Goal: Task Accomplishment & Management: Manage account settings

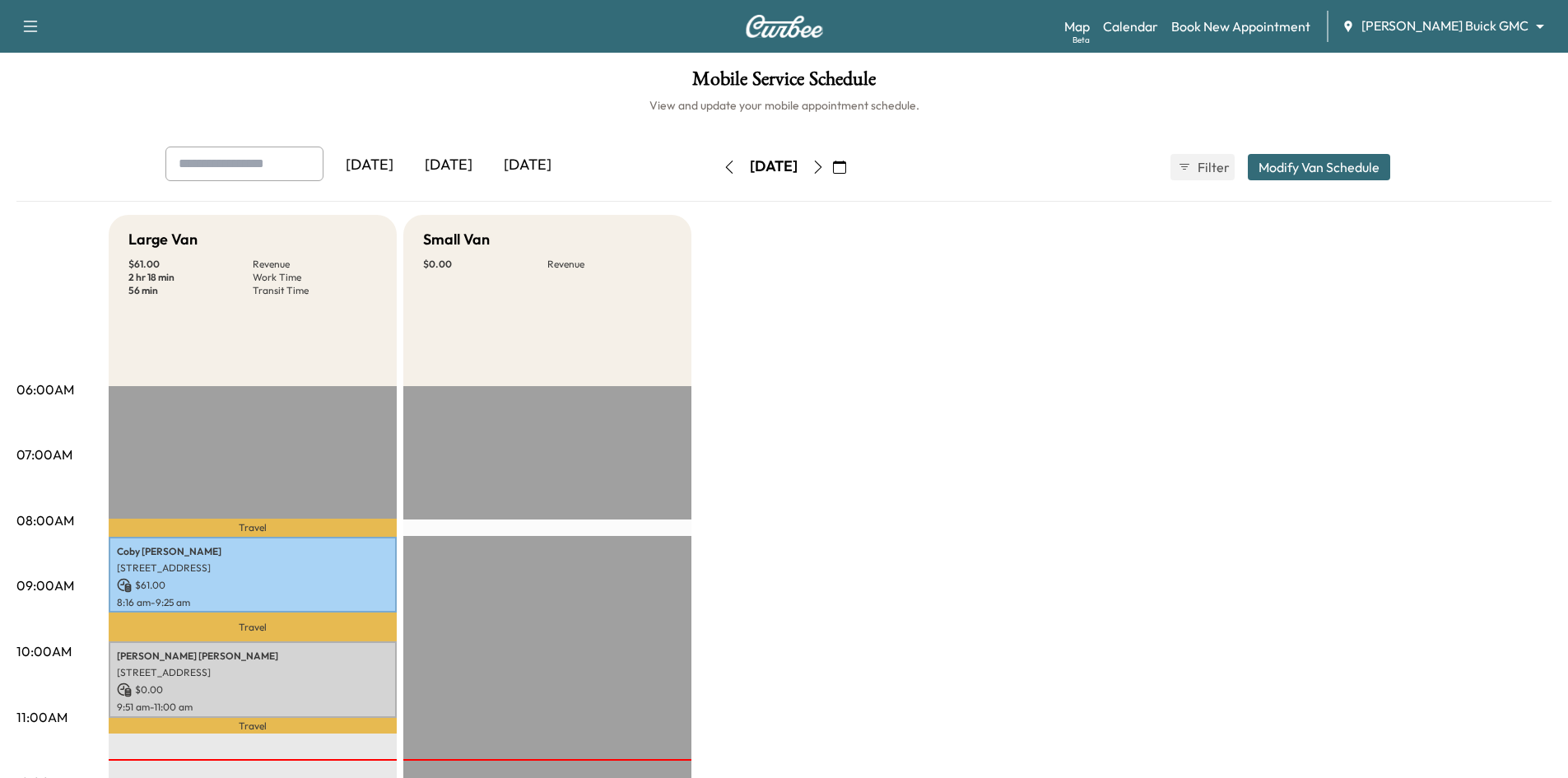
click at [545, 164] on div "[DATE]" at bounding box center [527, 165] width 79 height 38
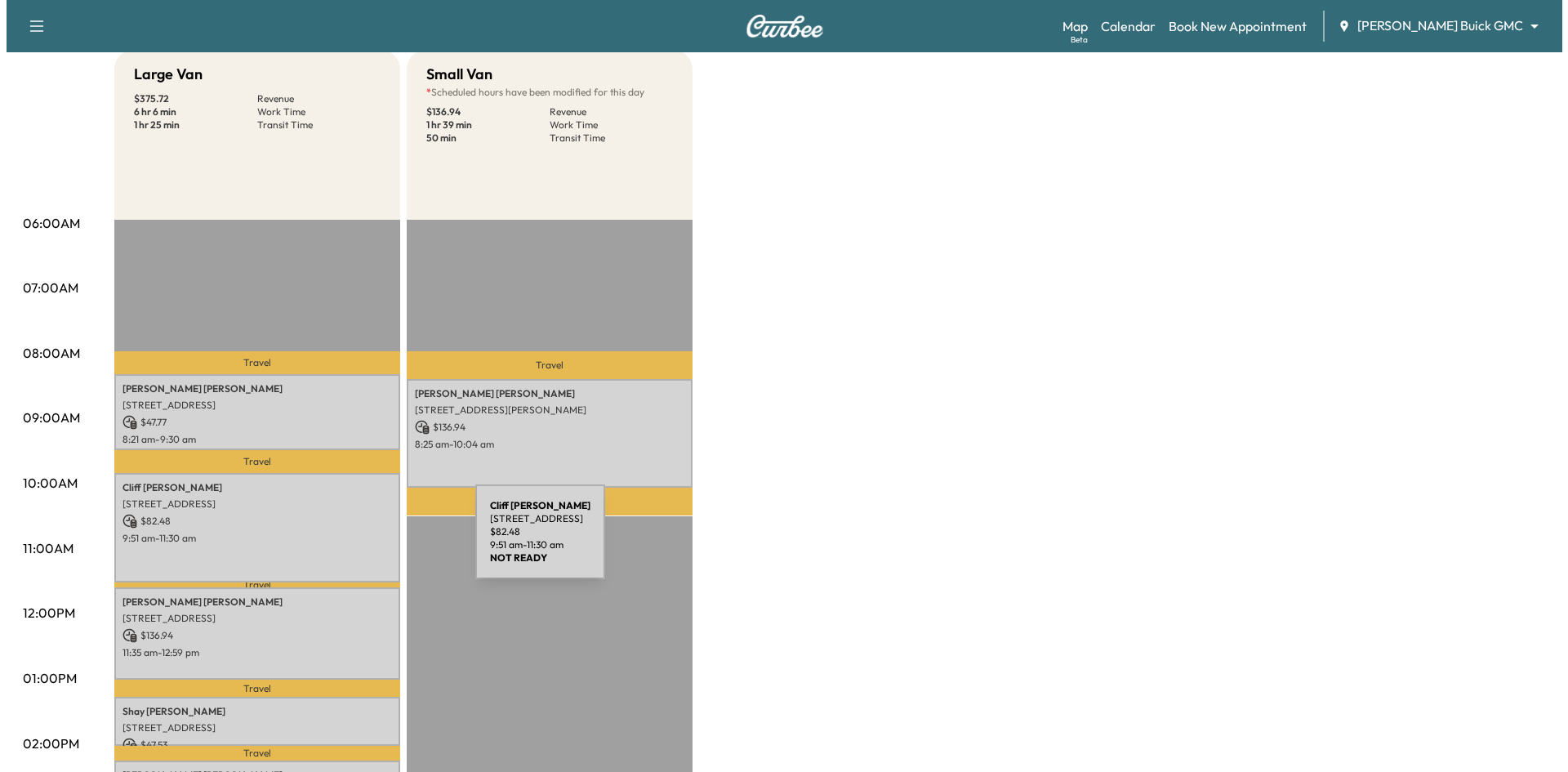
scroll to position [245, 0]
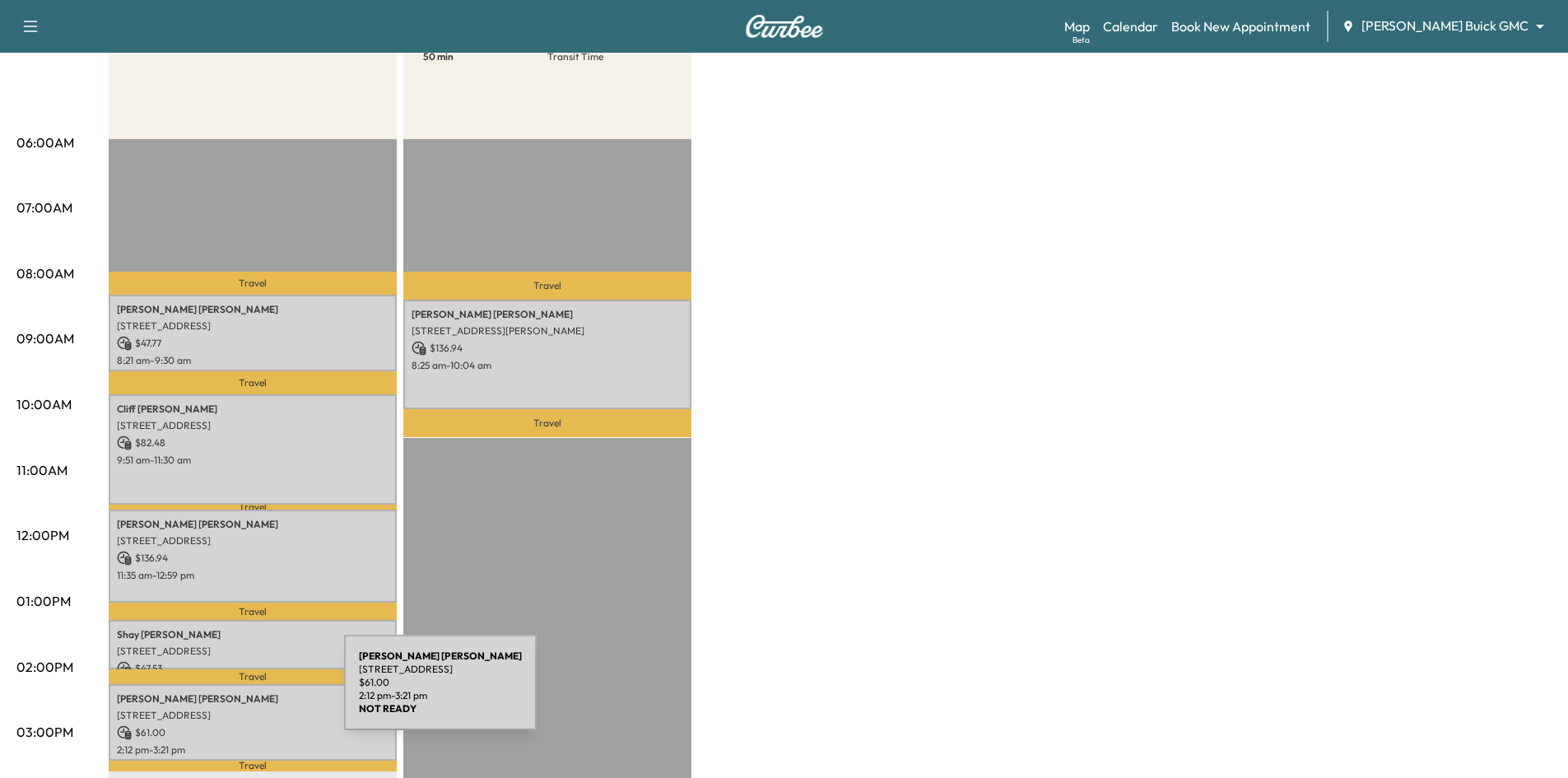
click at [221, 692] on p "[PERSON_NAME]" at bounding box center [252, 698] width 272 height 13
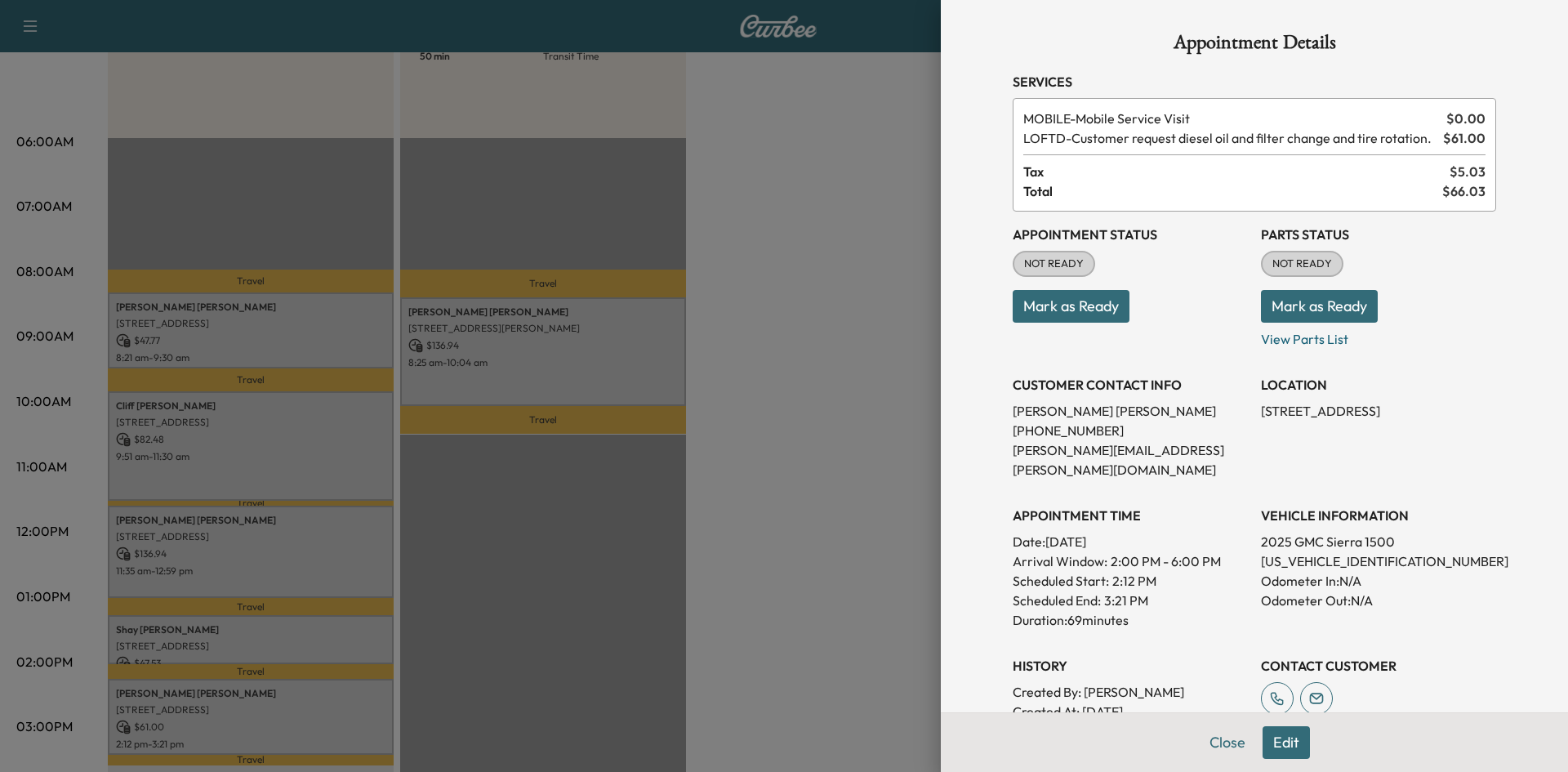
click at [1267, 753] on button "Edit" at bounding box center [1286, 742] width 47 height 32
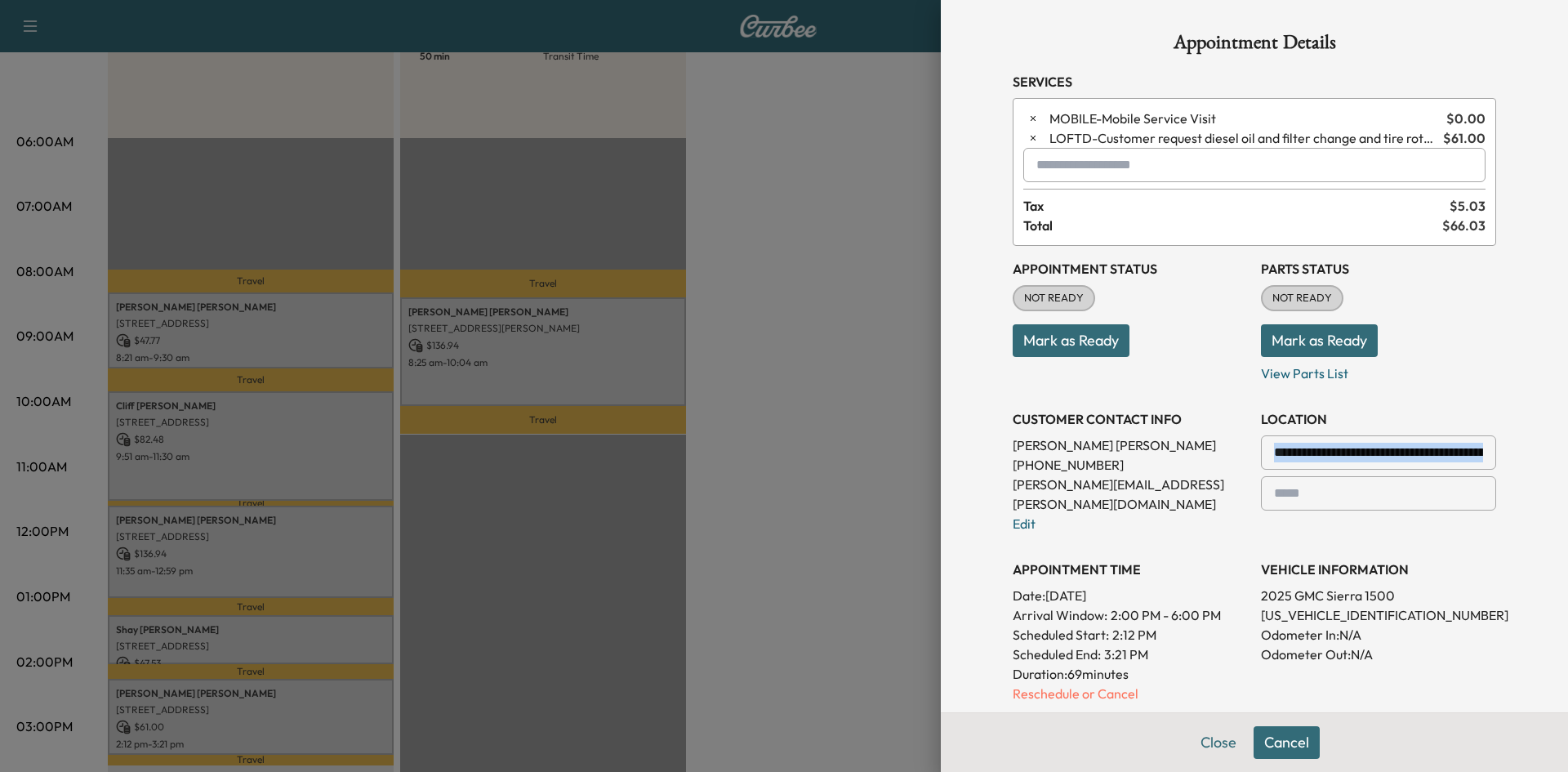
scroll to position [0, 5]
drag, startPoint x: 1476, startPoint y: 456, endPoint x: 1309, endPoint y: 461, distance: 167.1
click at [1309, 461] on div "**********" at bounding box center [1378, 452] width 236 height 34
drag, startPoint x: 1446, startPoint y: 449, endPoint x: 1455, endPoint y: 452, distance: 9.5
click at [1451, 450] on input "**********" at bounding box center [1378, 452] width 236 height 34
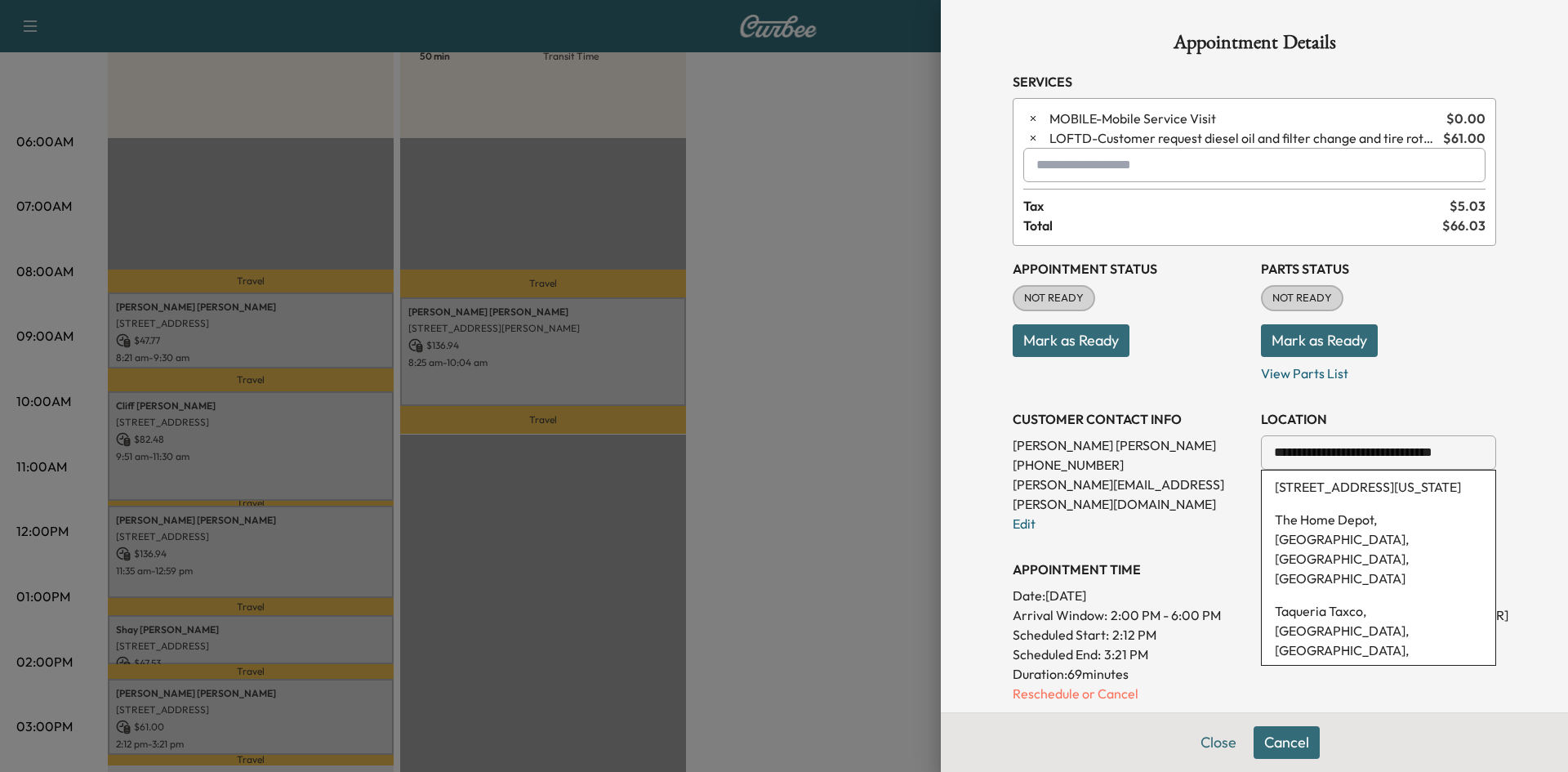
scroll to position [0, 0]
type input "*"
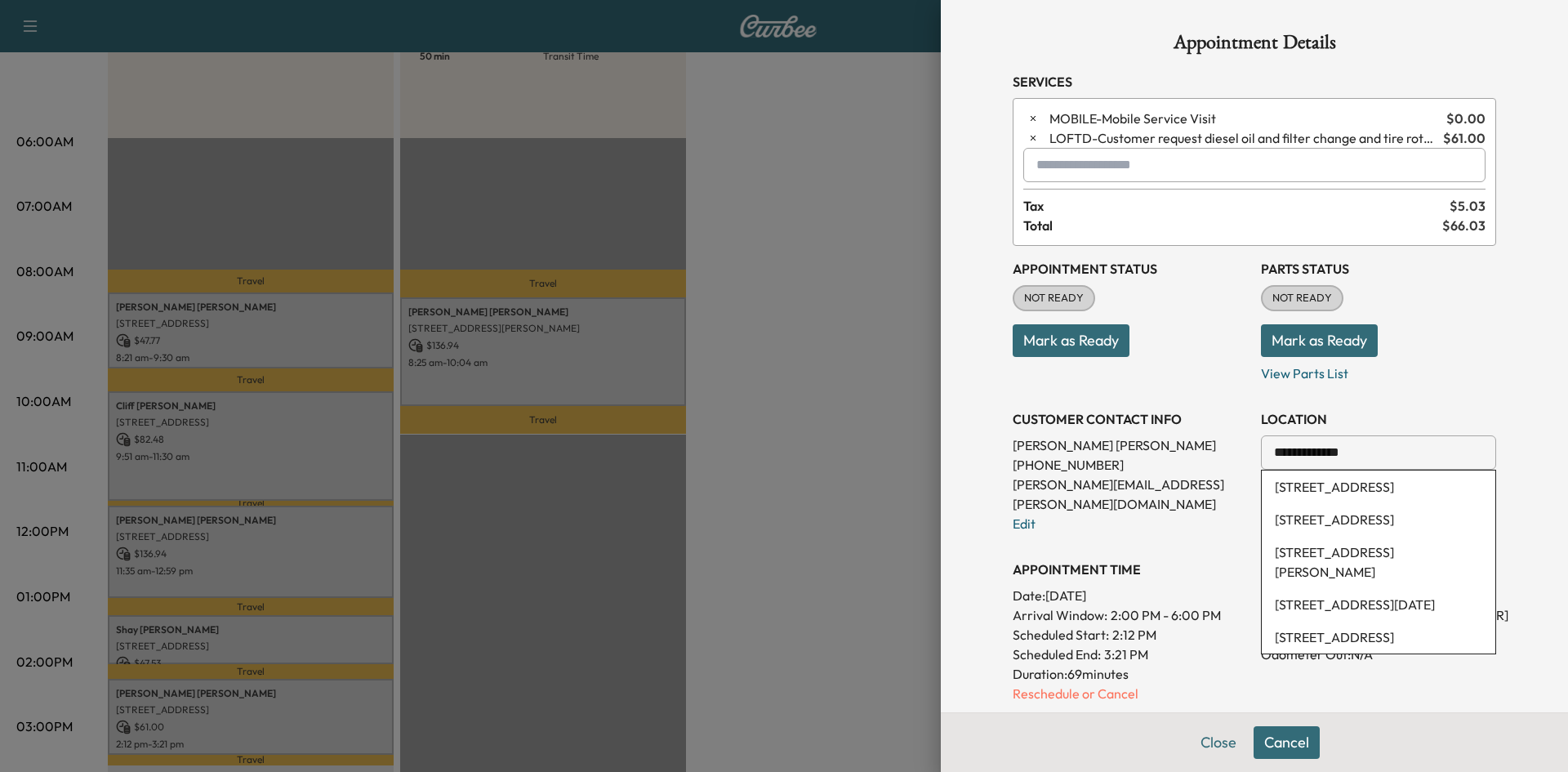
click at [1319, 497] on li "4101 Live Oak Drive, The Colony, TX, USA" at bounding box center [1378, 486] width 234 height 32
type input "**********"
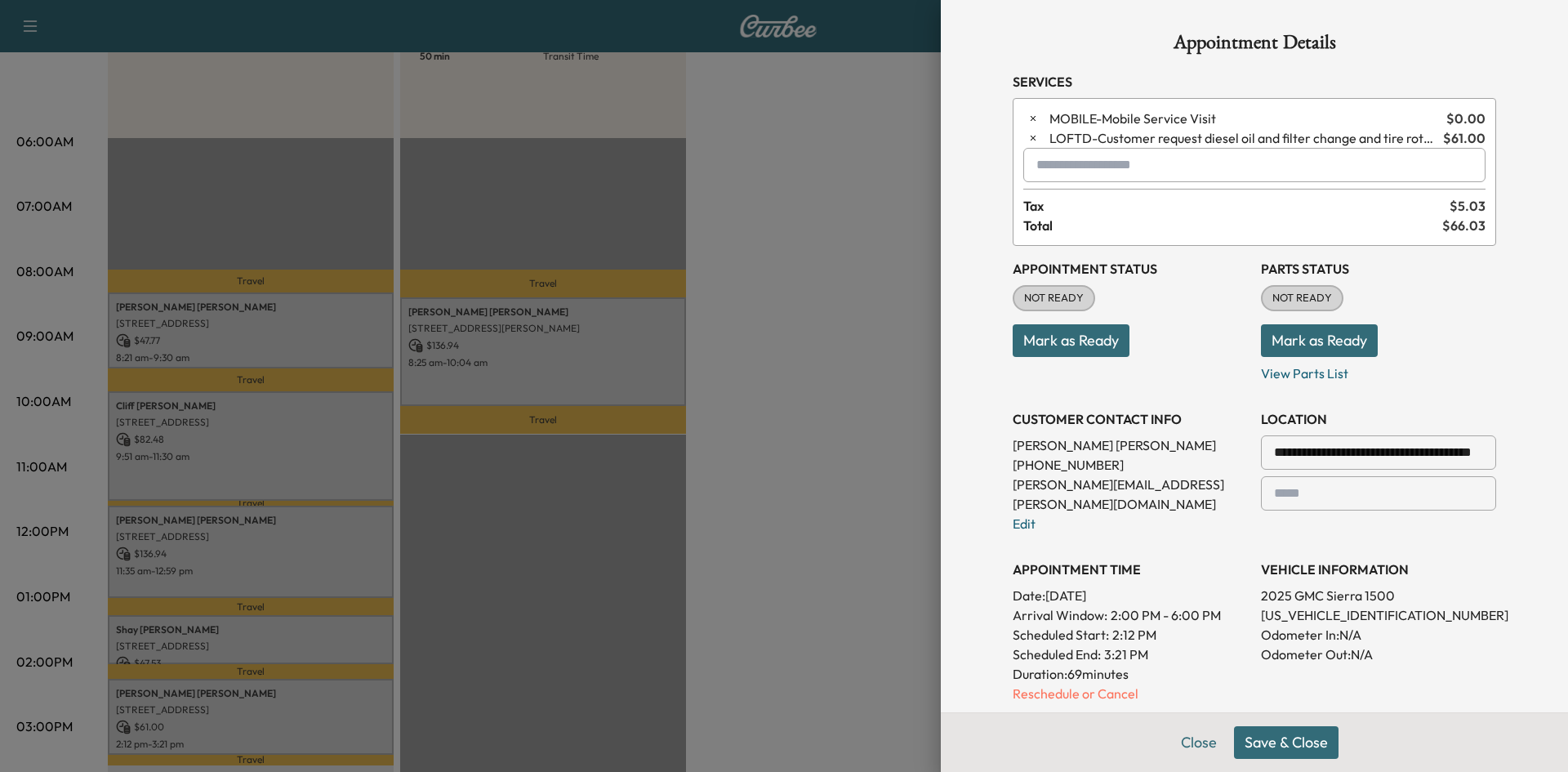
click at [1319, 497] on input "text" at bounding box center [1378, 492] width 236 height 34
type input "***"
click at [1274, 740] on button "Save & Close" at bounding box center [1286, 742] width 105 height 32
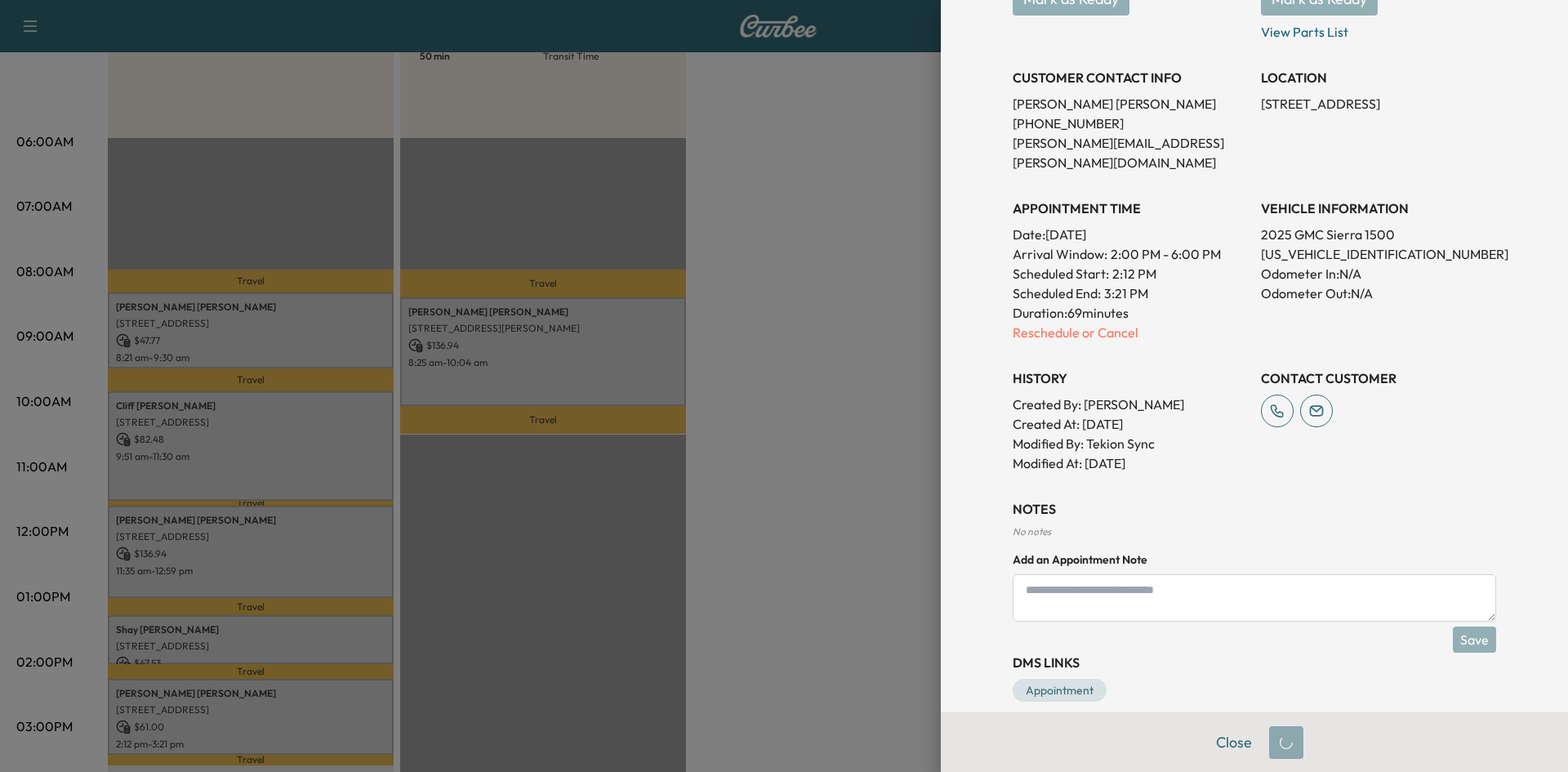
scroll to position [309, 0]
click at [1227, 572] on textarea at bounding box center [1253, 594] width 483 height 47
click at [1022, 571] on textarea "**********" at bounding box center [1253, 594] width 483 height 47
type textarea "**********"
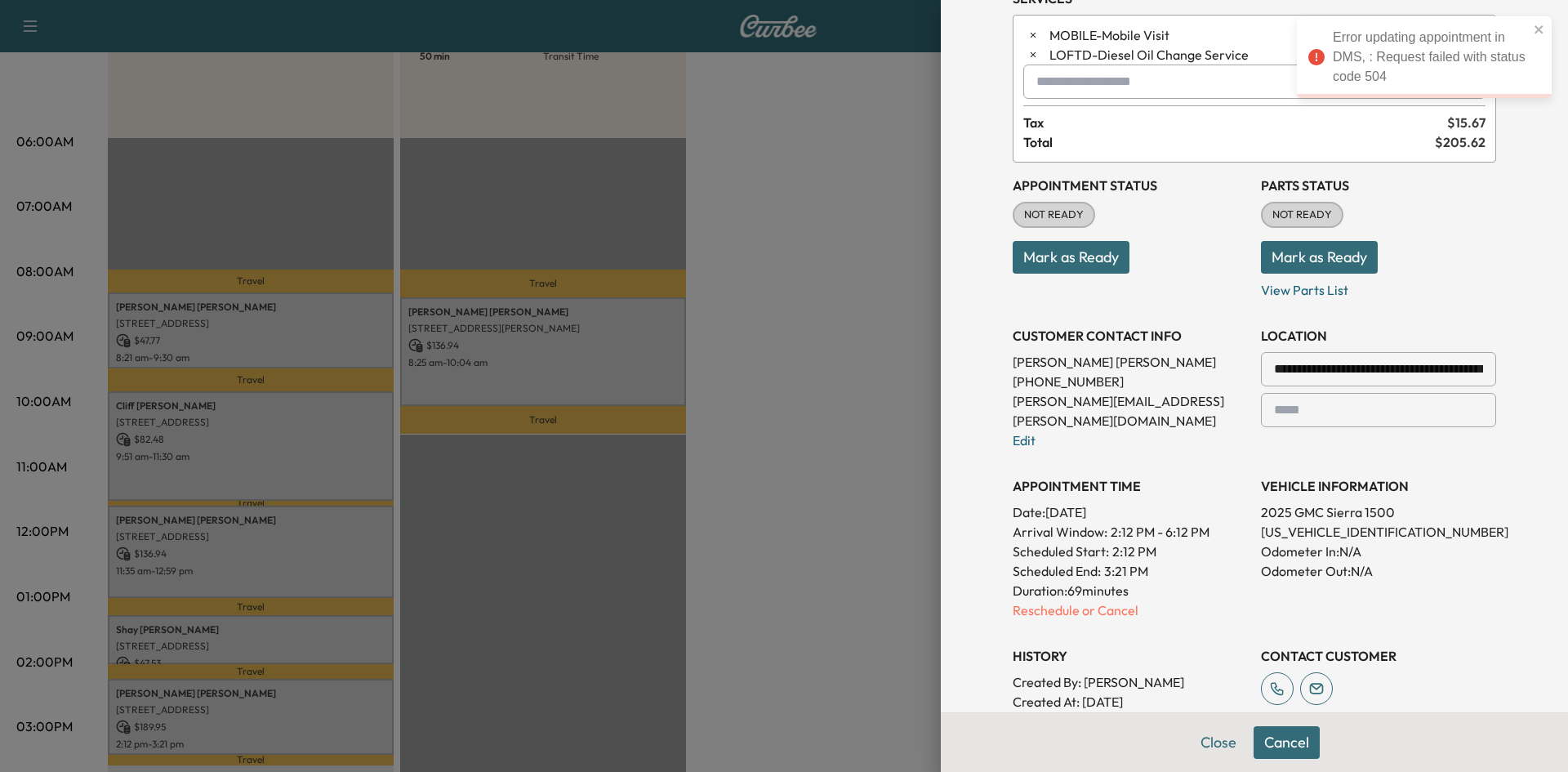
scroll to position [327, 0]
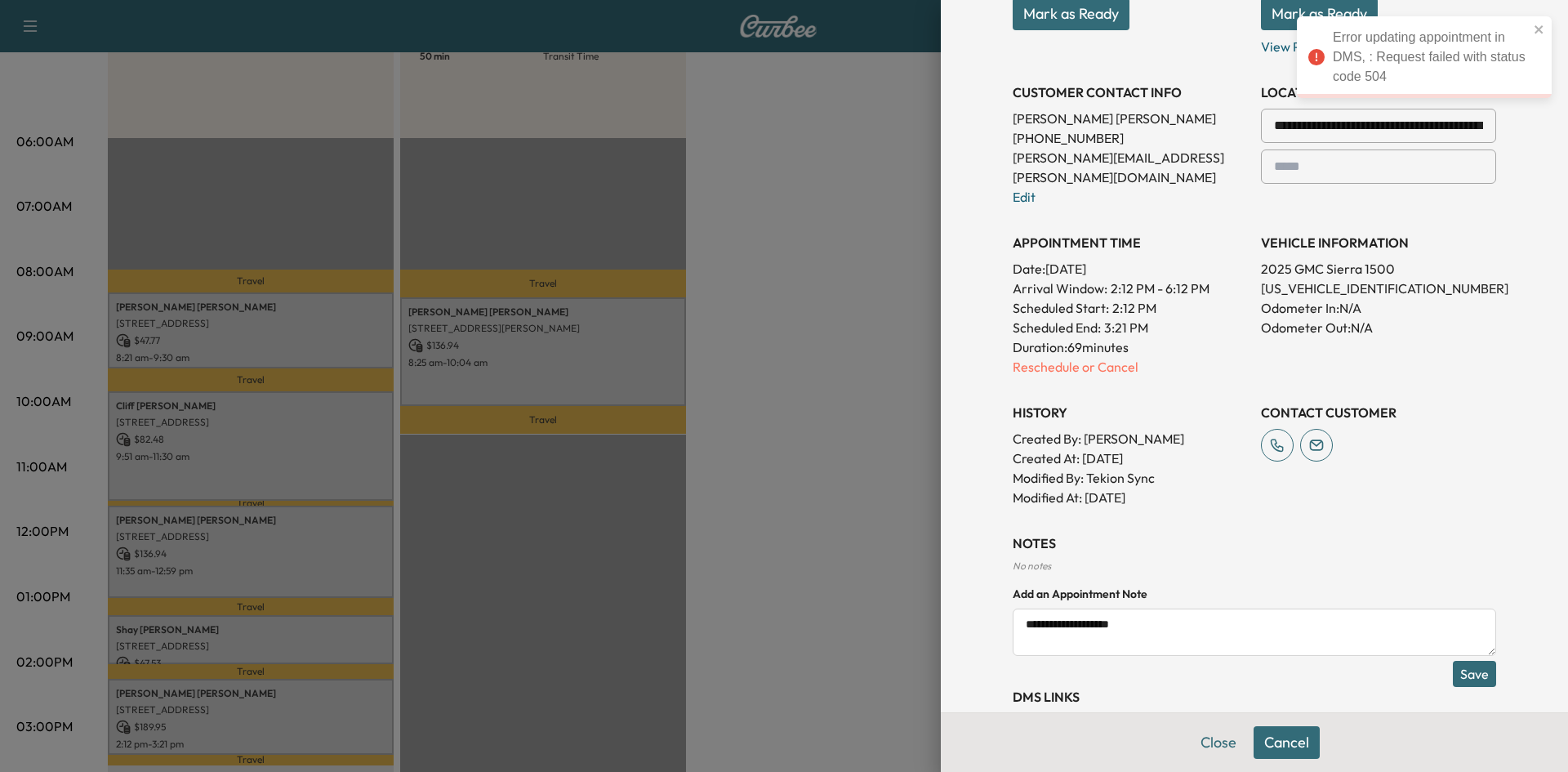
click at [1453, 661] on button "Save" at bounding box center [1474, 674] width 43 height 26
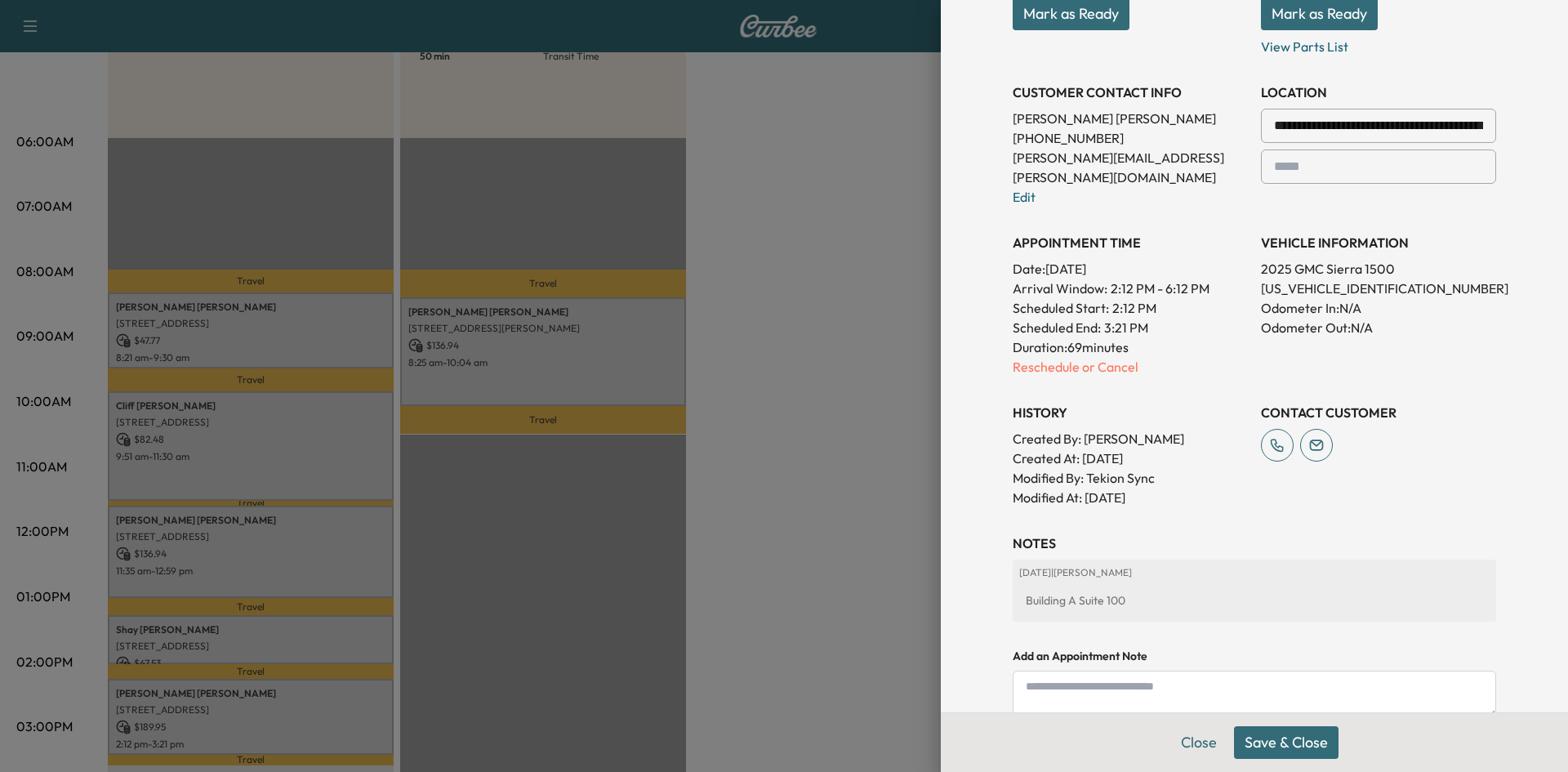
click at [1293, 746] on button "Save & Close" at bounding box center [1286, 742] width 105 height 32
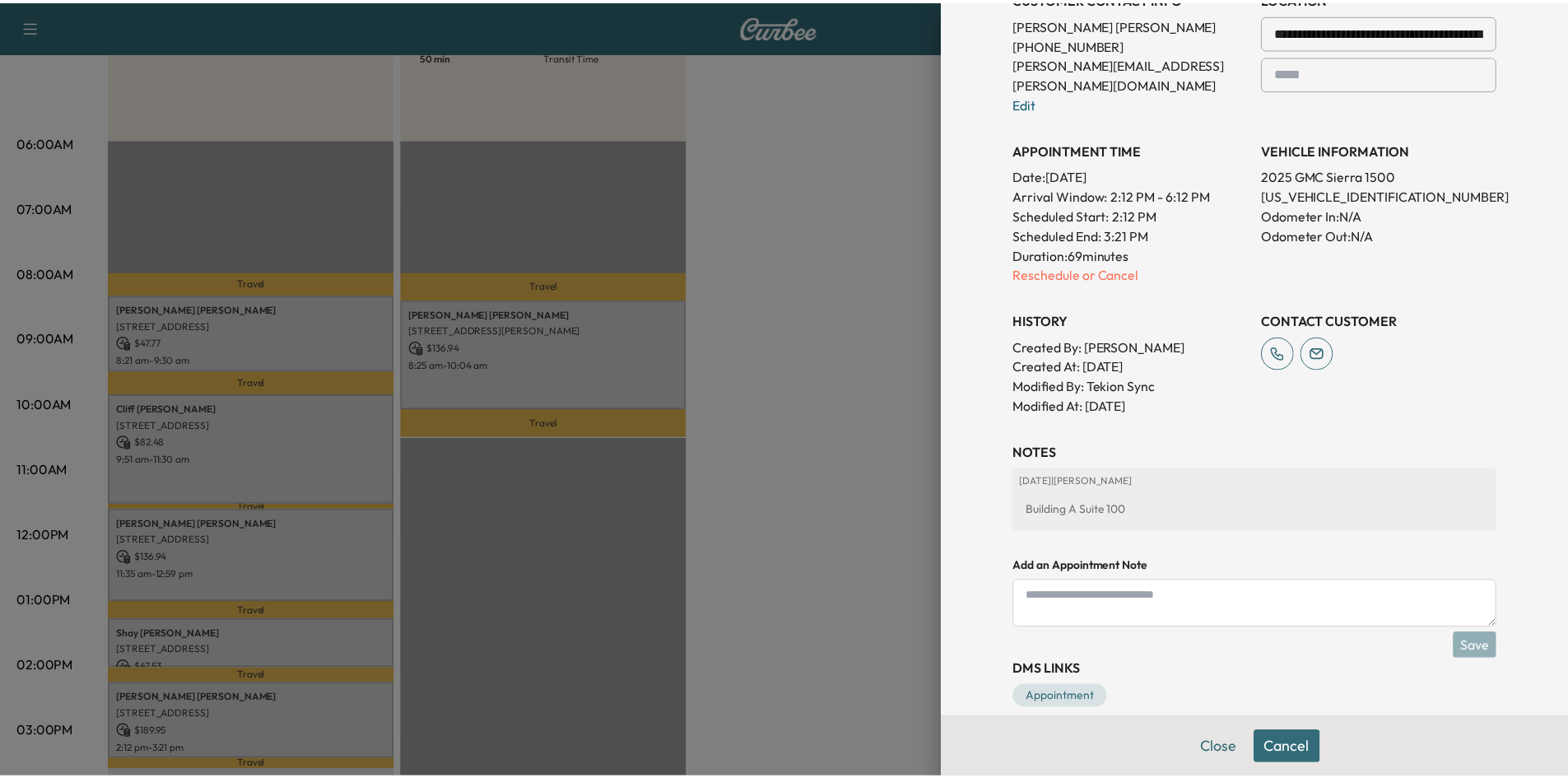
scroll to position [428, 0]
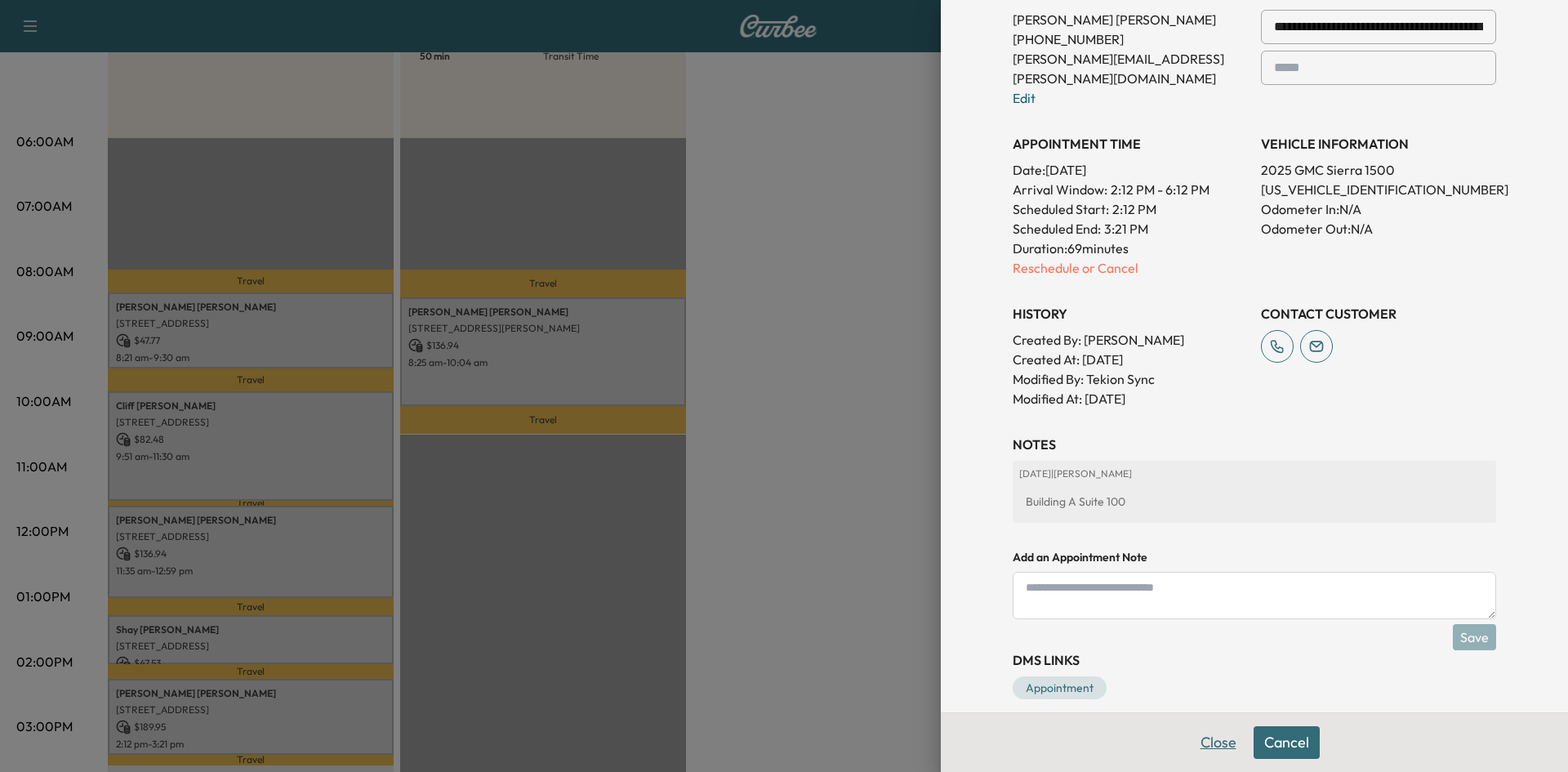
click at [1195, 738] on button "Close" at bounding box center [1218, 742] width 57 height 32
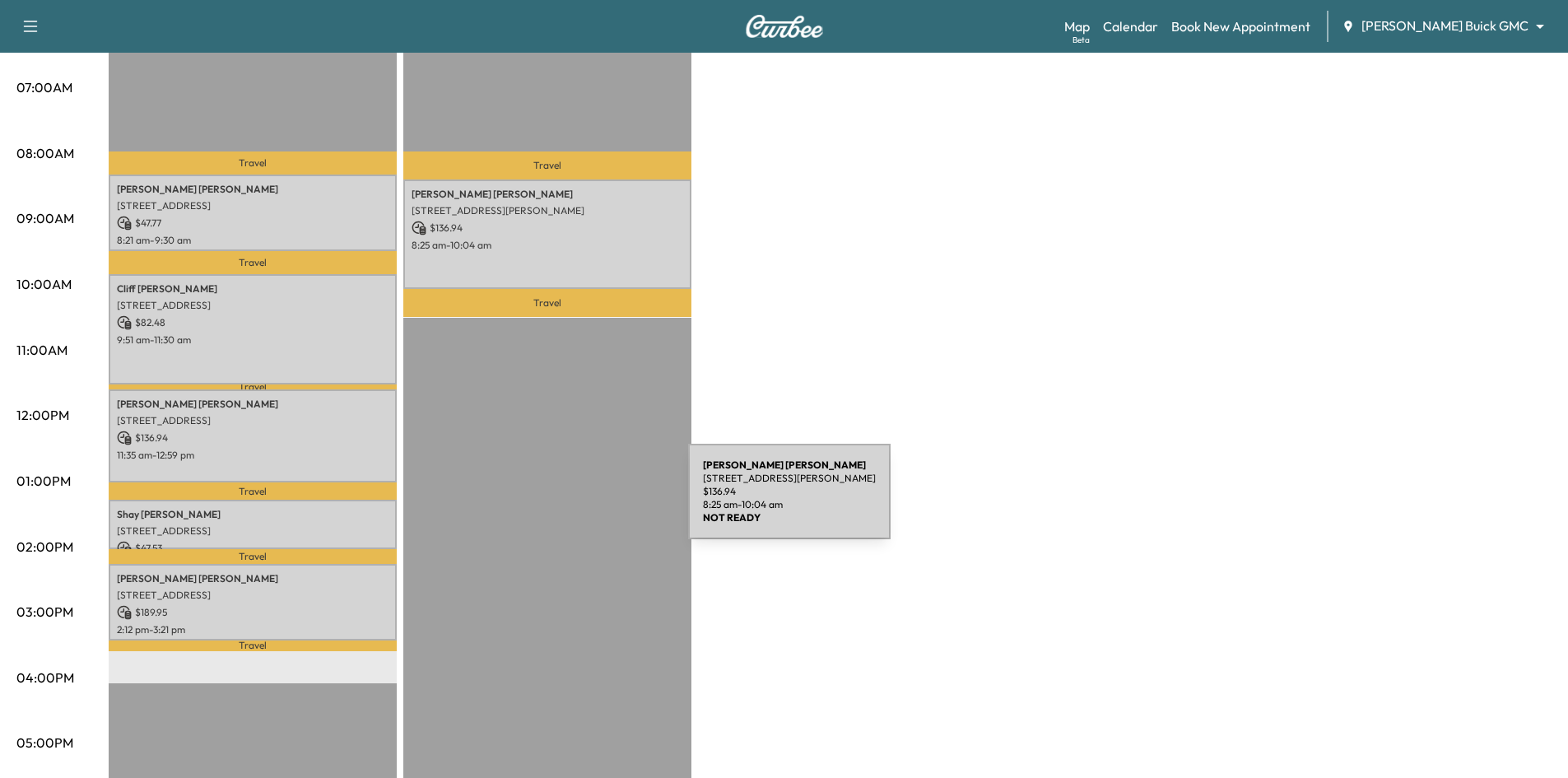
scroll to position [493, 0]
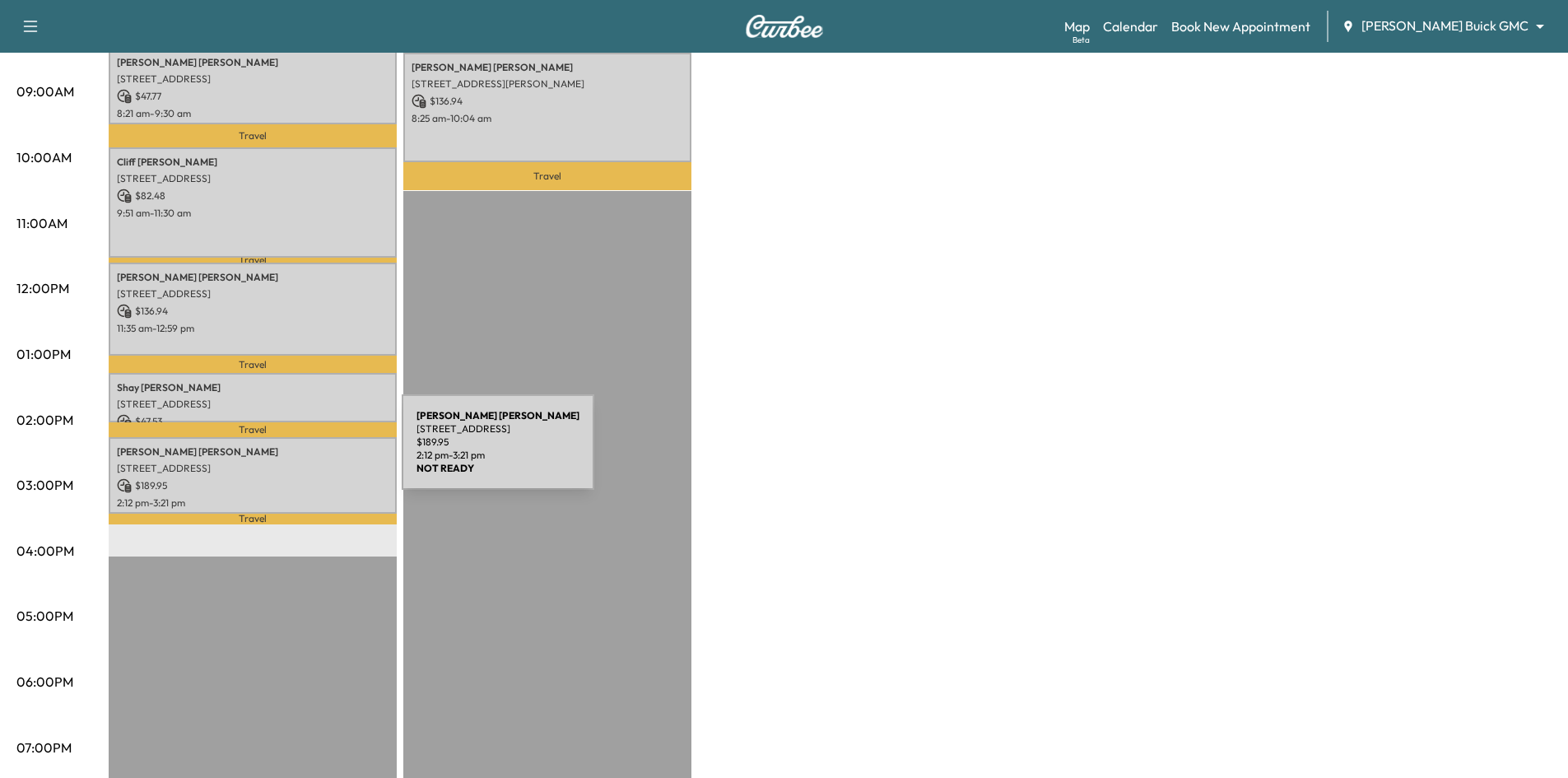
click at [278, 452] on p "[PERSON_NAME]" at bounding box center [252, 452] width 272 height 13
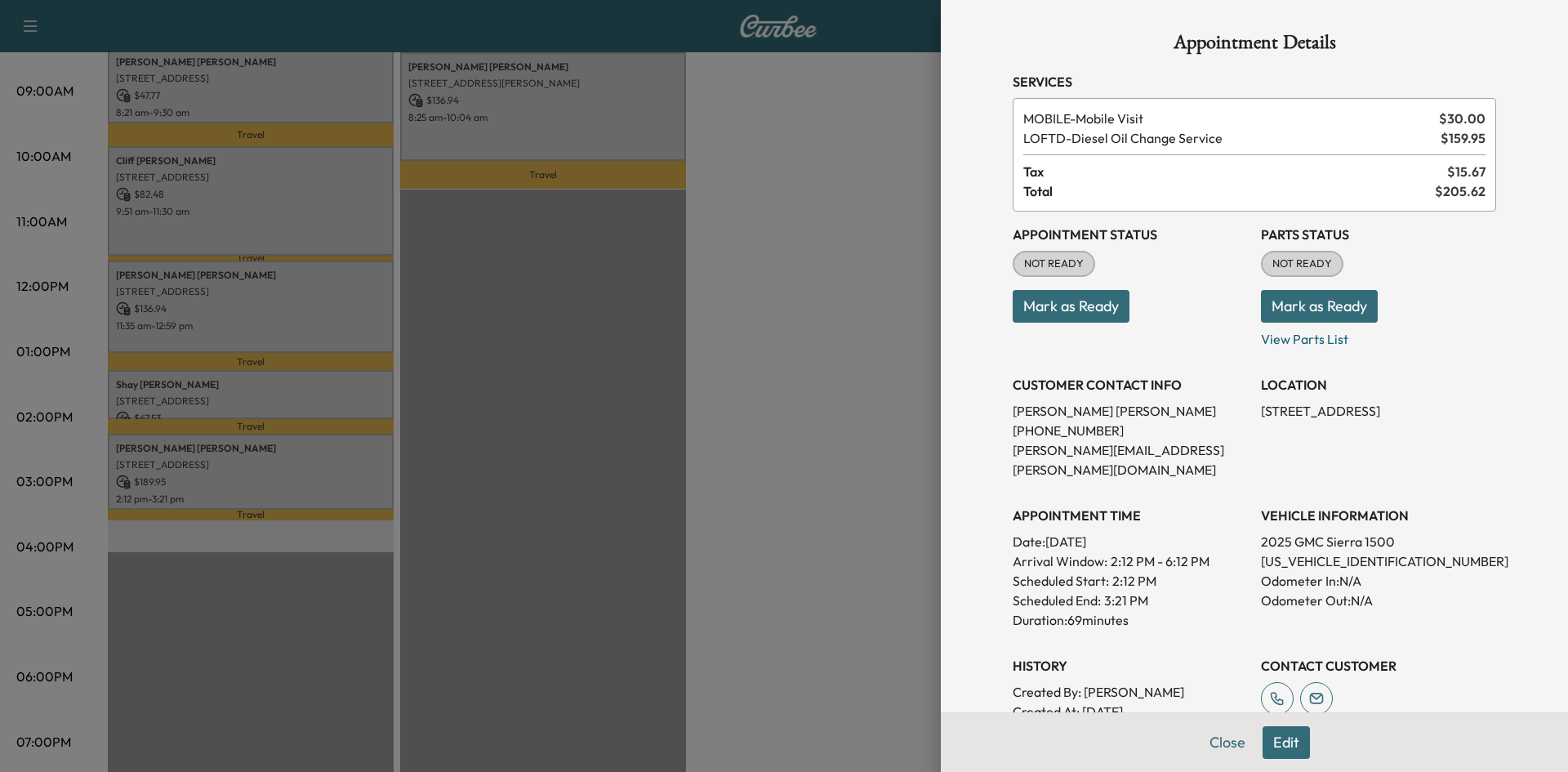
click at [281, 461] on div at bounding box center [784, 386] width 1568 height 772
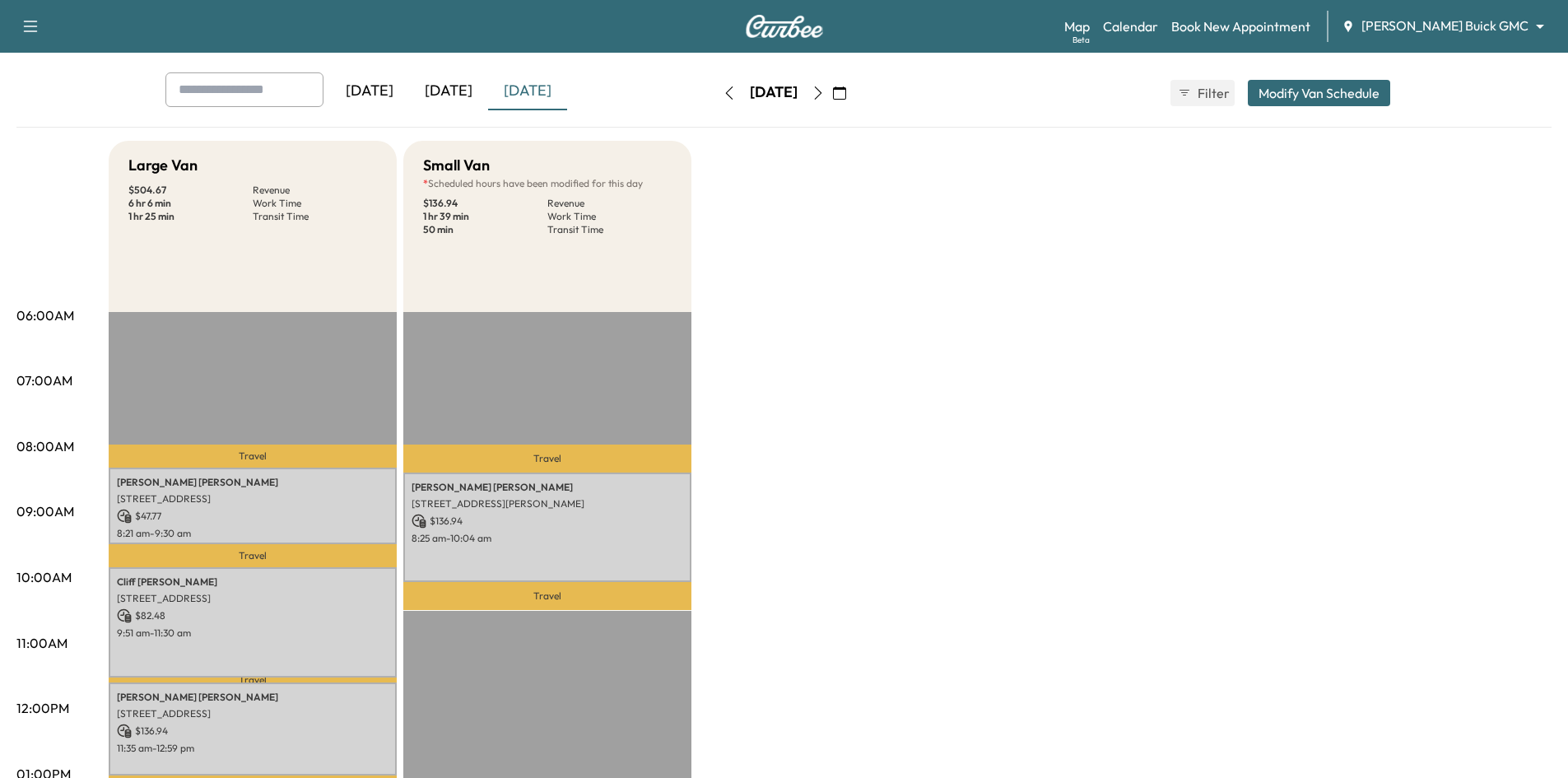
scroll to position [0, 0]
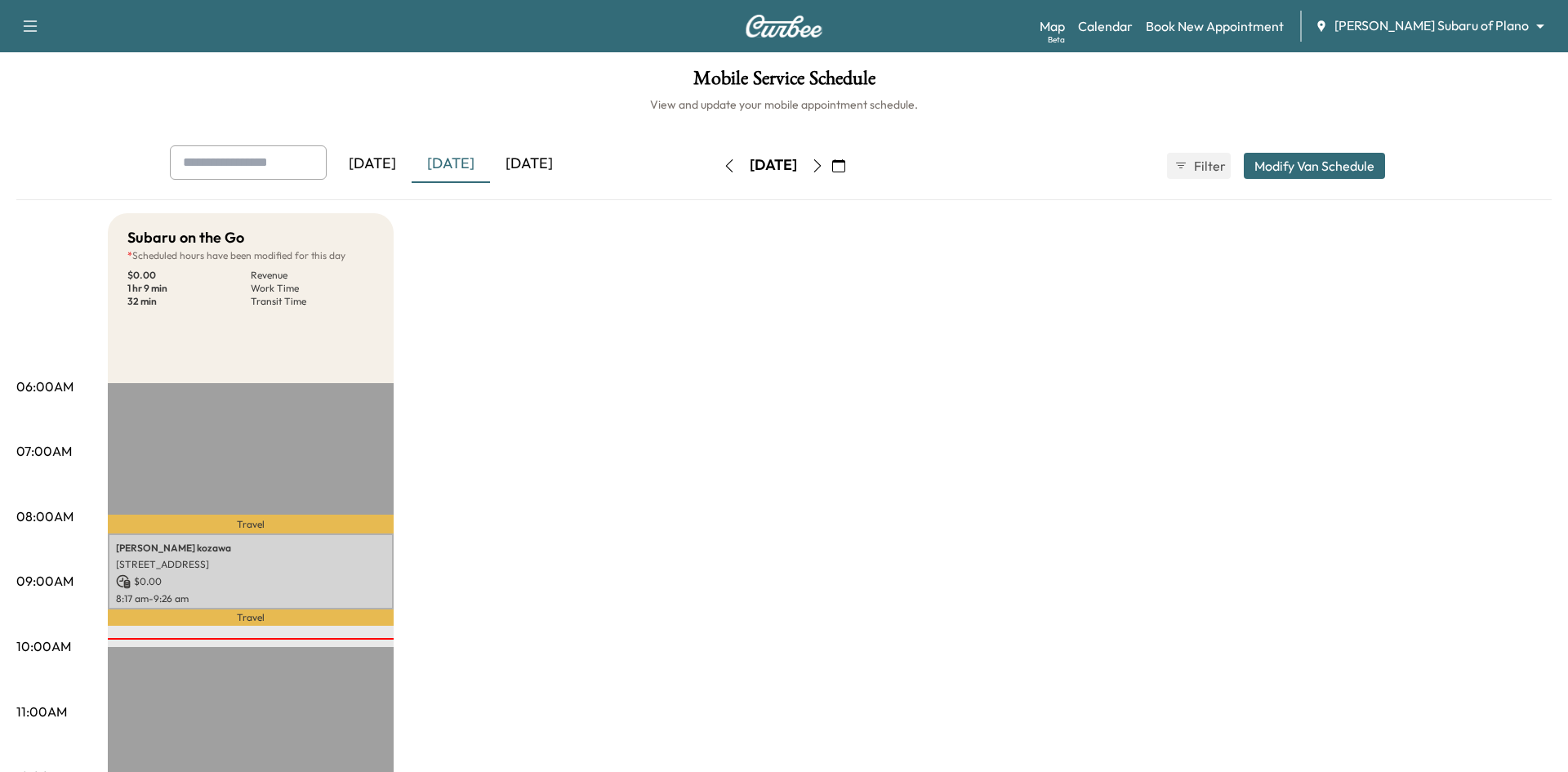
click at [1451, 18] on body "Support Log Out Map Beta Calendar Book New Appointment [PERSON_NAME] Subaru of …" at bounding box center [784, 386] width 1568 height 772
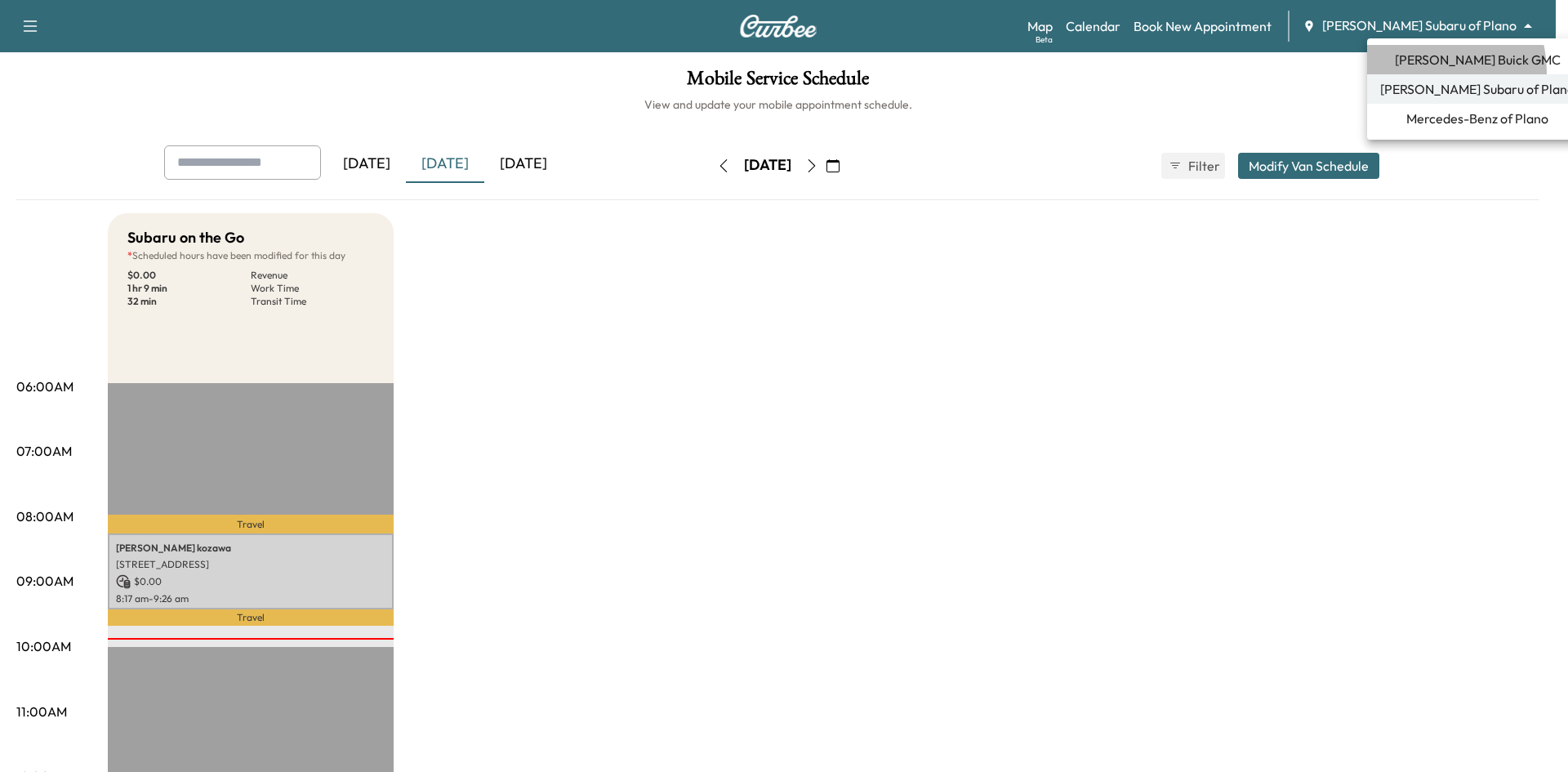
click at [1431, 69] on li "[PERSON_NAME] Buick GMC" at bounding box center [1478, 60] width 221 height 29
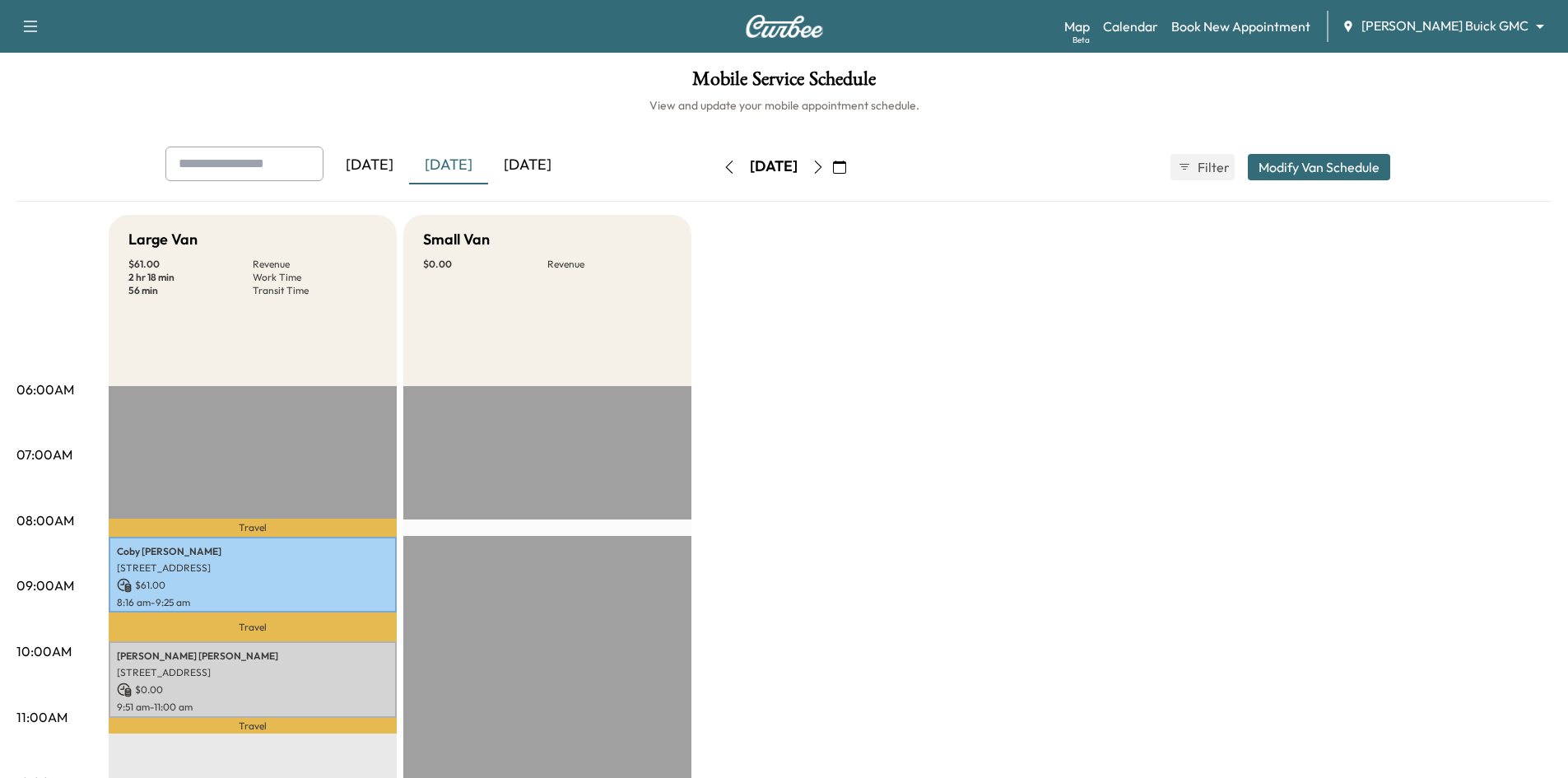
click at [530, 159] on div "[DATE]" at bounding box center [527, 165] width 79 height 38
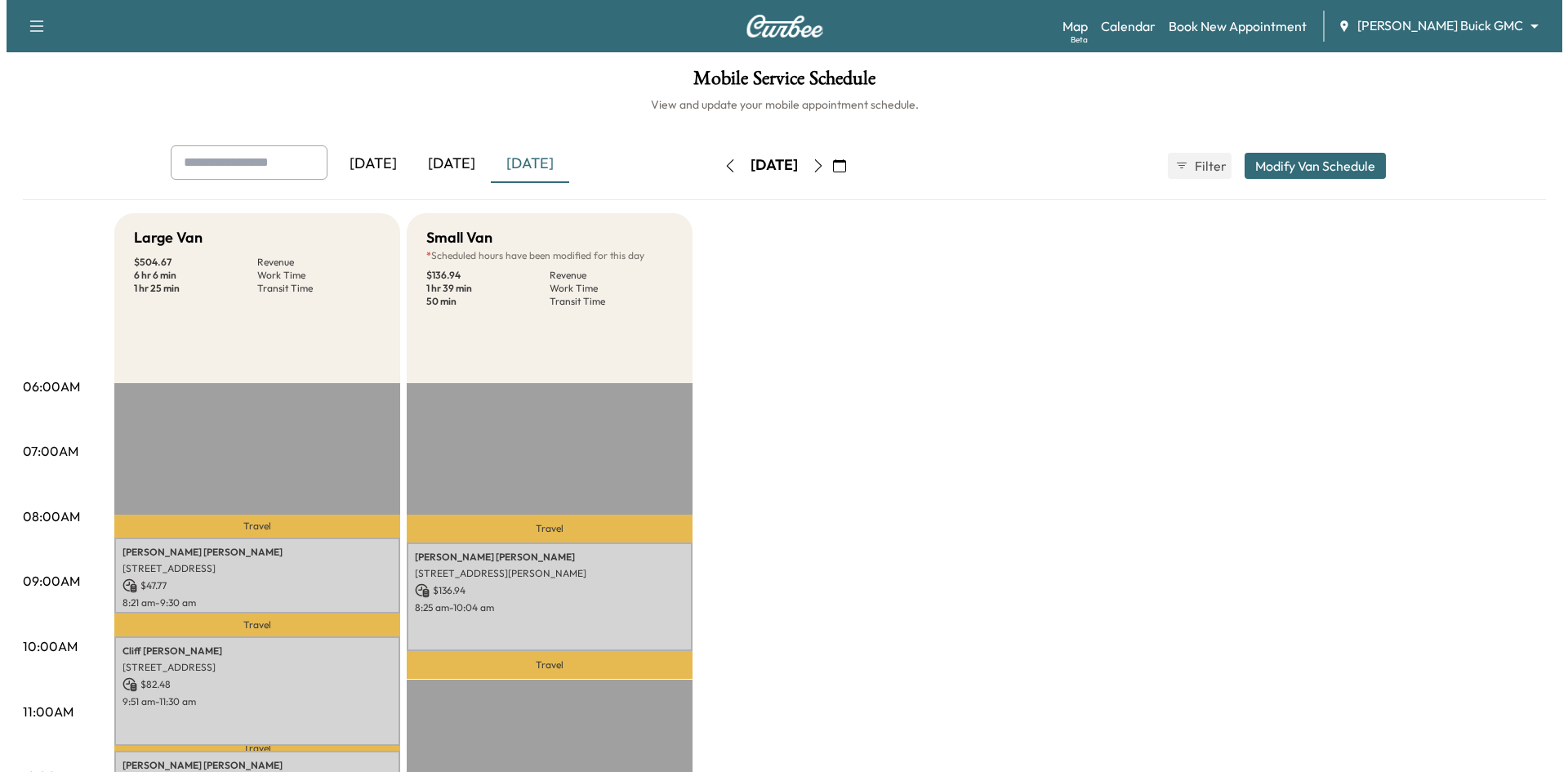
scroll to position [409, 0]
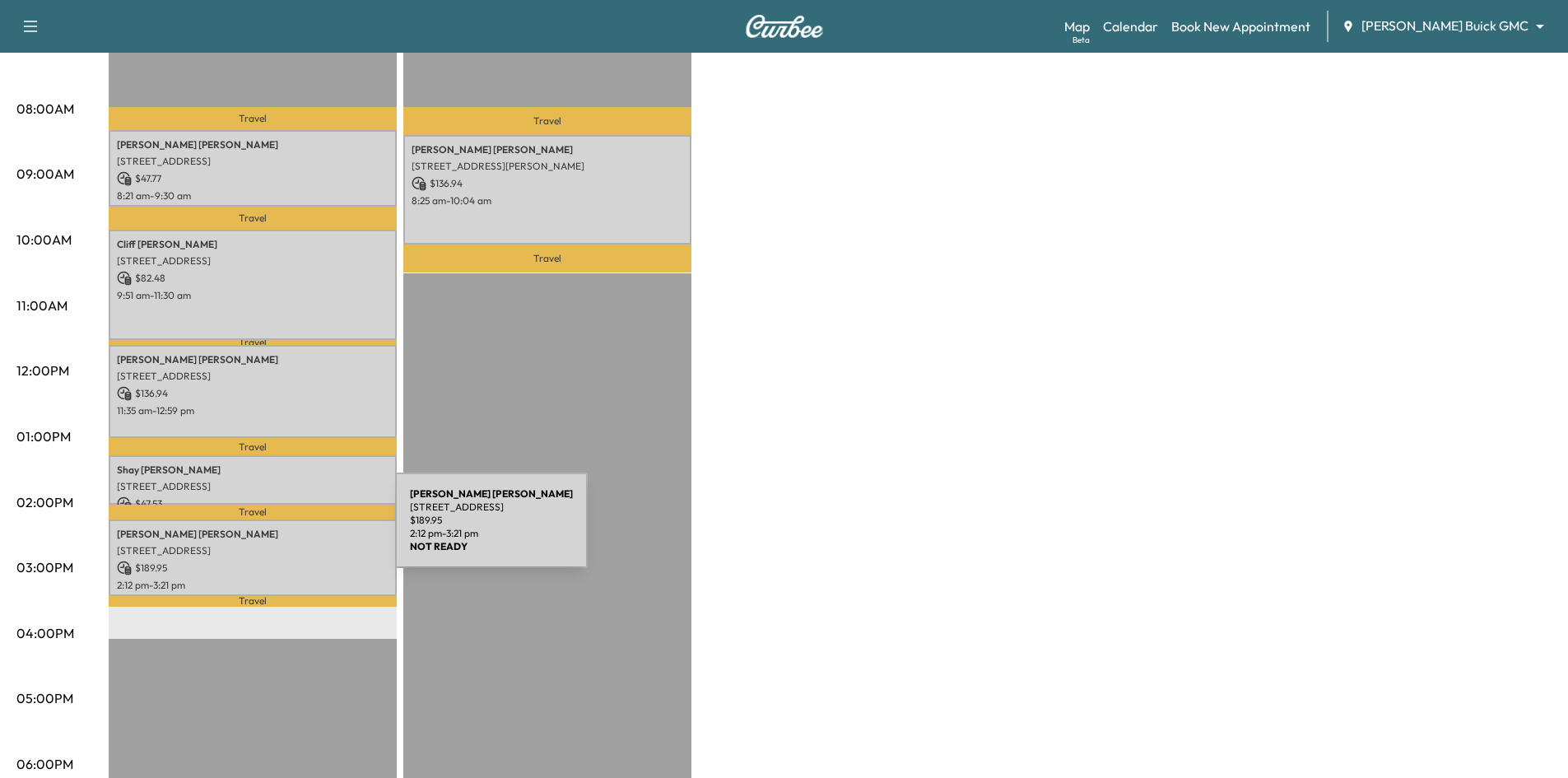
click at [272, 530] on p "[PERSON_NAME]" at bounding box center [252, 534] width 272 height 13
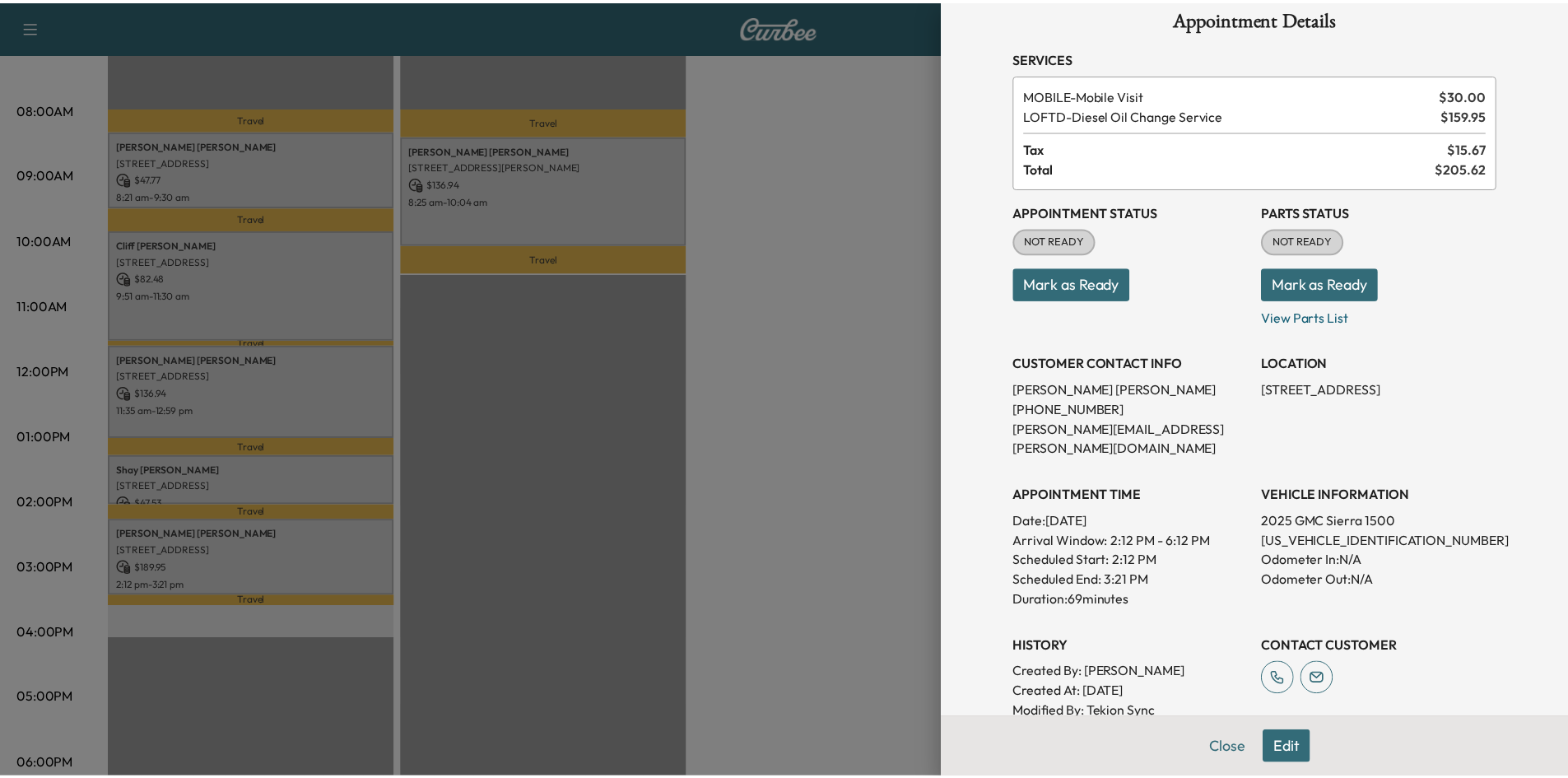
scroll to position [0, 0]
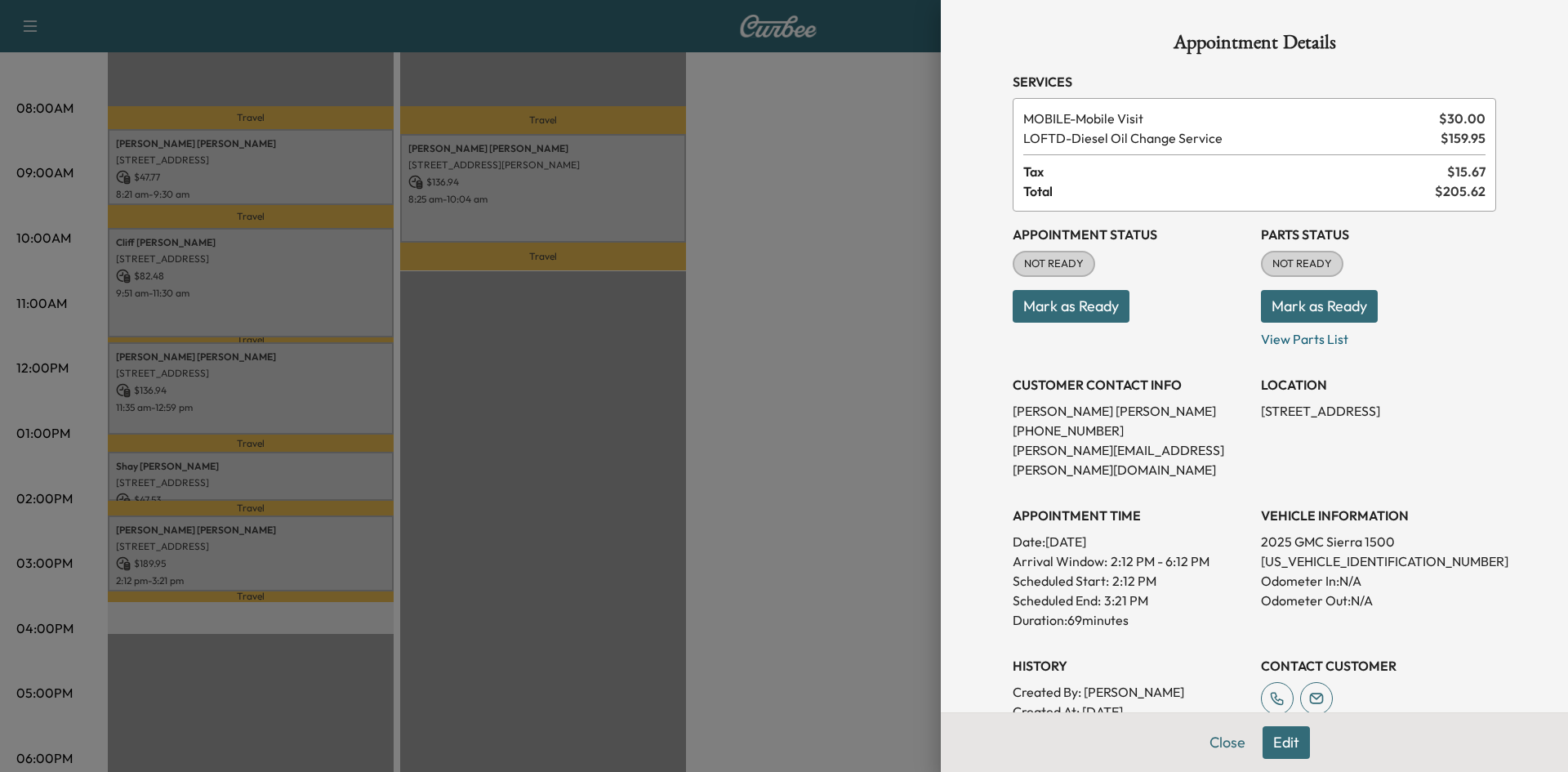
click at [678, 505] on div at bounding box center [784, 386] width 1568 height 772
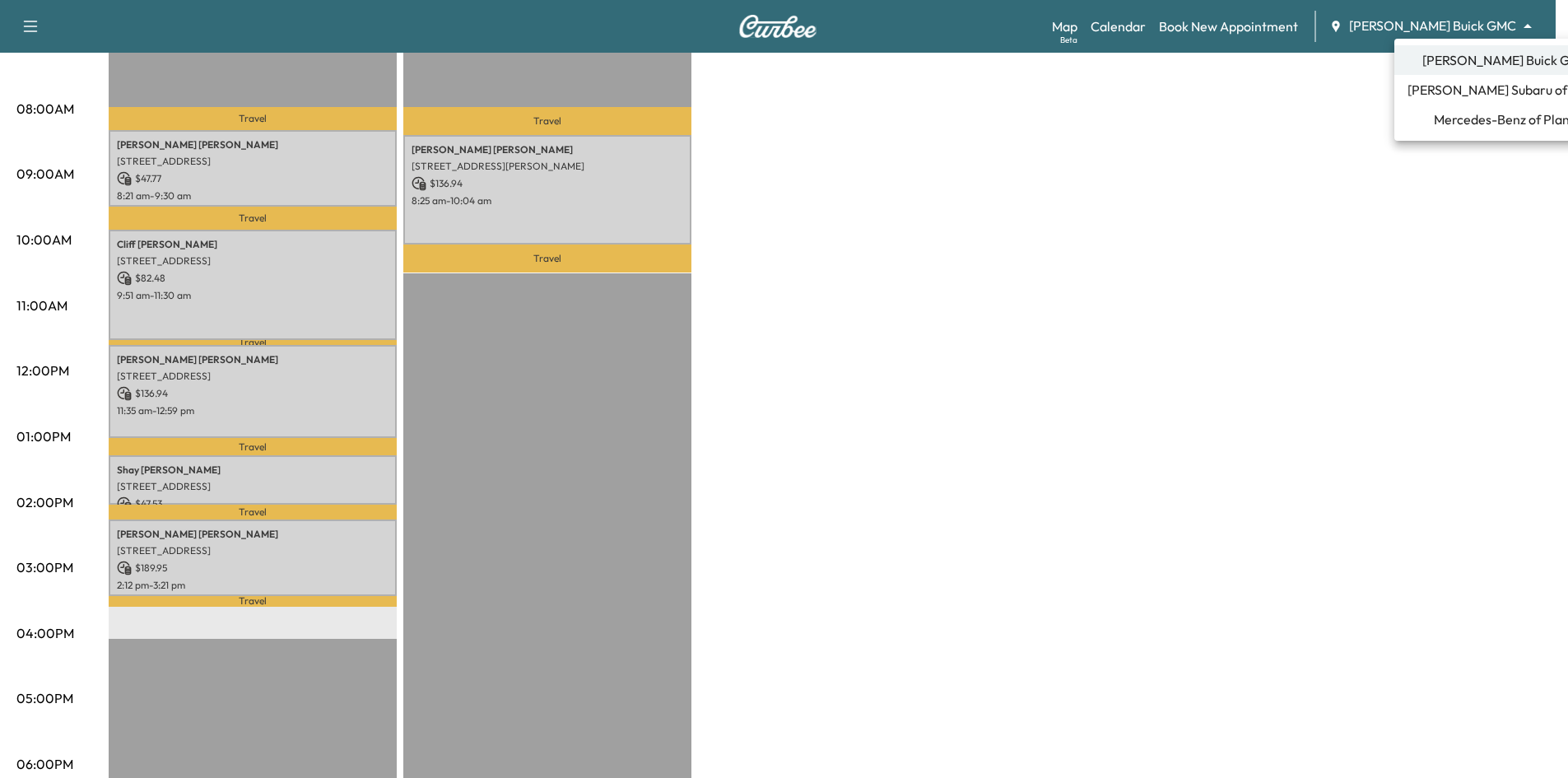
drag, startPoint x: 1528, startPoint y: 32, endPoint x: 1501, endPoint y: 37, distance: 27.5
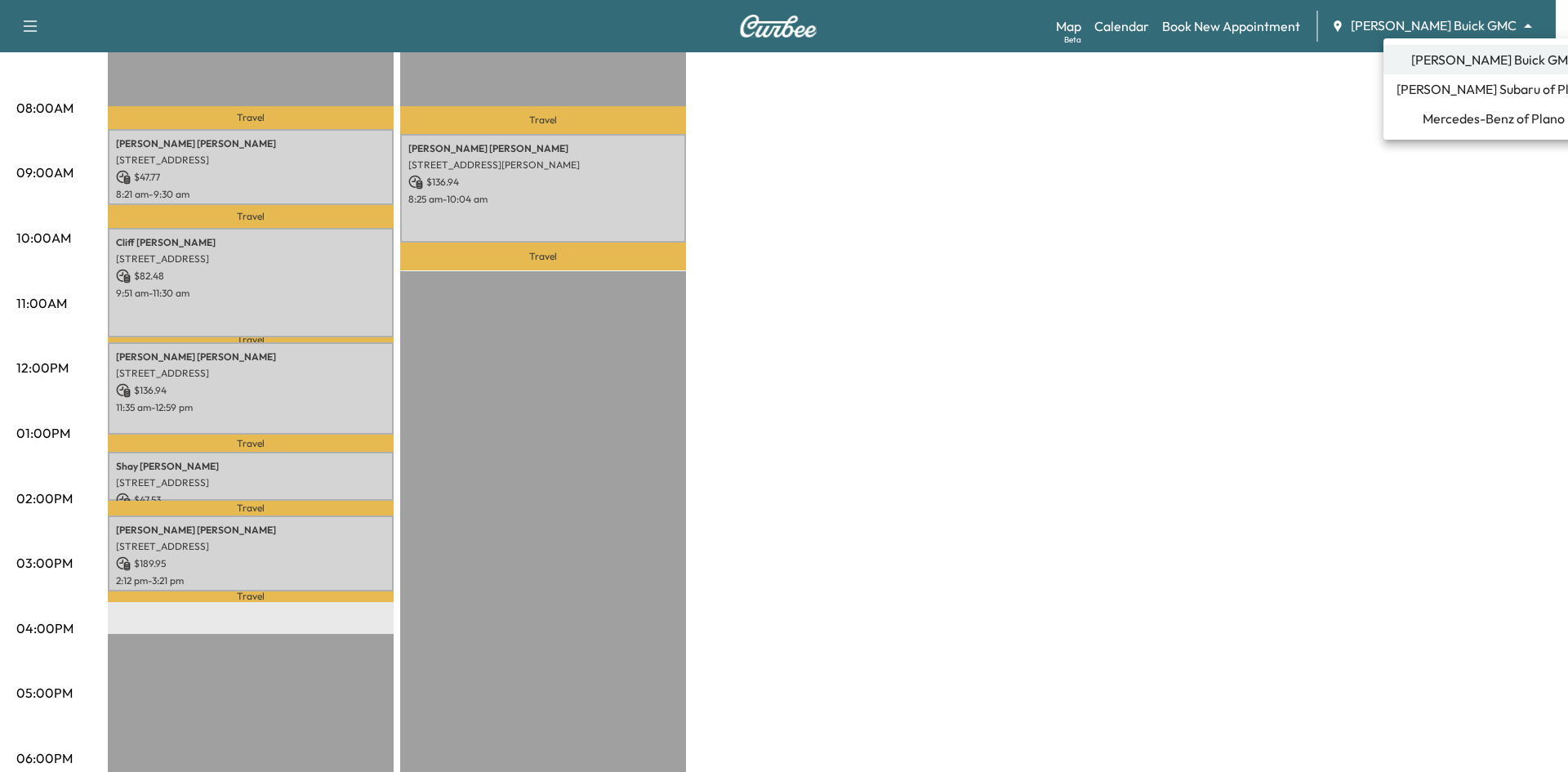
click at [1459, 90] on span "[PERSON_NAME] Subaru of Plano" at bounding box center [1493, 88] width 194 height 19
